Goal: Transaction & Acquisition: Purchase product/service

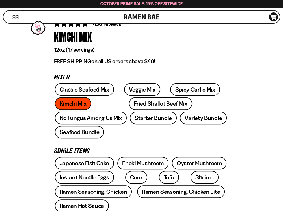
scroll to position [160, 0]
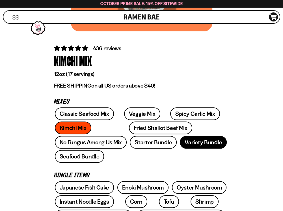
click at [180, 144] on link "Variety Bundle" at bounding box center [203, 142] width 47 height 13
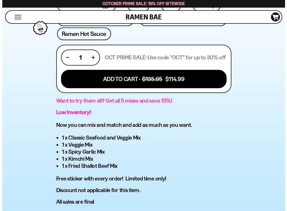
scroll to position [358, 0]
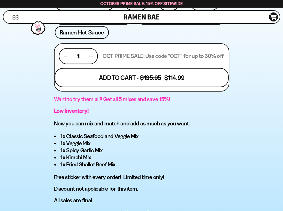
click at [123, 68] on button "Add To Cart - $135.95 $114.99" at bounding box center [142, 77] width 174 height 19
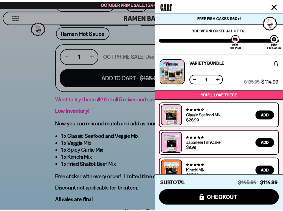
scroll to position [46, 0]
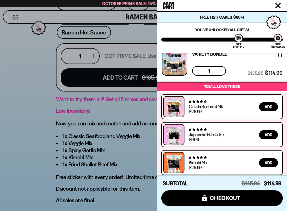
click at [43, 106] on div at bounding box center [143, 105] width 287 height 211
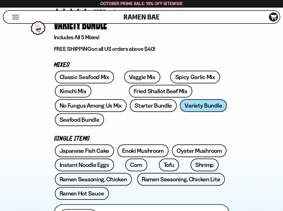
scroll to position [198, 0]
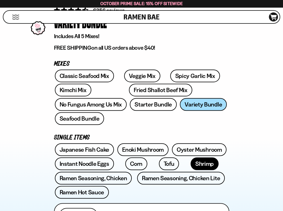
click at [191, 158] on link "Shrimp" at bounding box center [205, 164] width 28 height 13
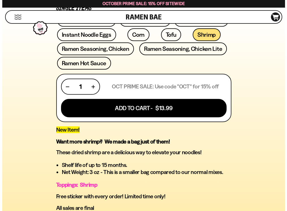
scroll to position [339, 0]
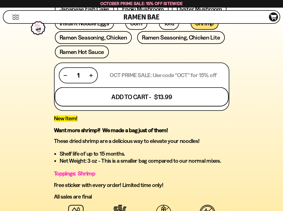
click at [130, 87] on button "Add To Cart - $13.99" at bounding box center [142, 96] width 174 height 19
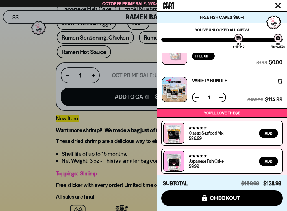
scroll to position [83, 0]
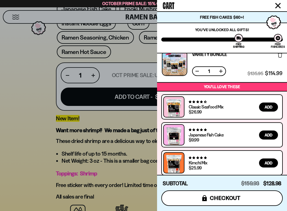
click at [223, 199] on span "checkout" at bounding box center [225, 198] width 31 height 6
